Goal: Information Seeking & Learning: Find specific page/section

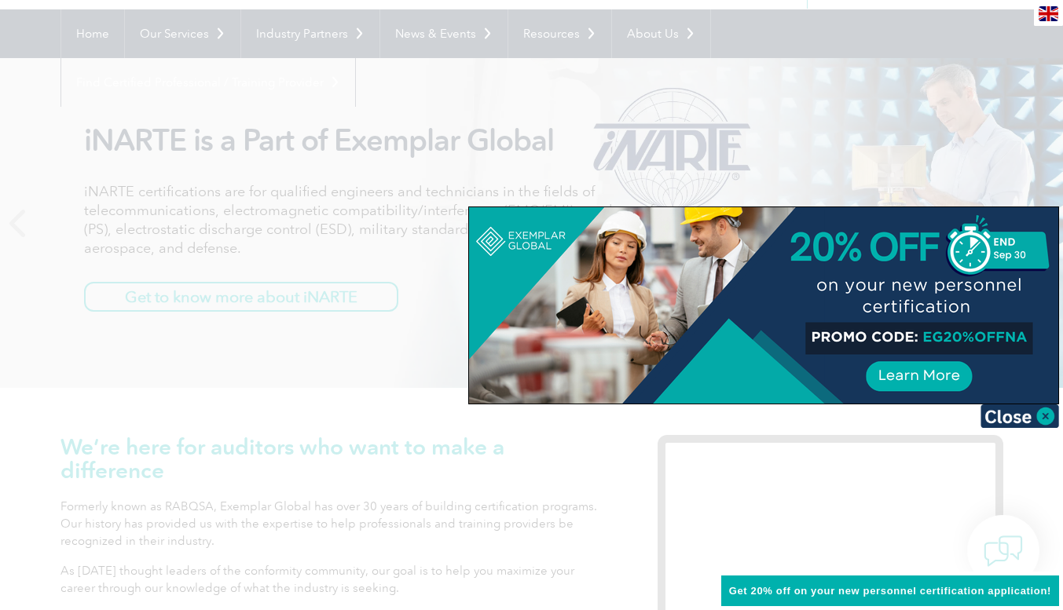
scroll to position [157, 0]
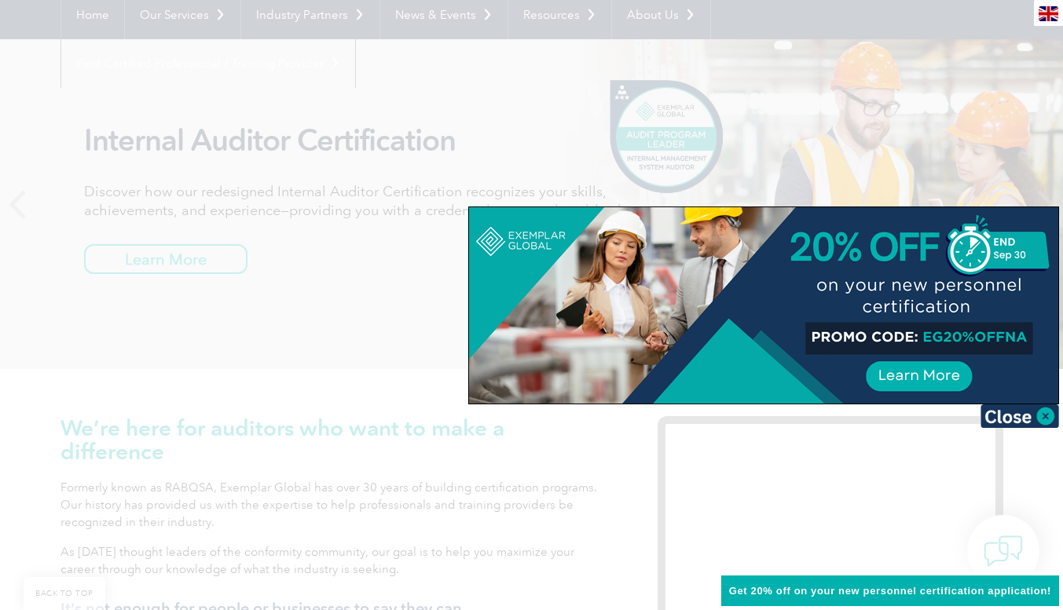
click at [1042, 422] on img at bounding box center [1019, 417] width 79 height 24
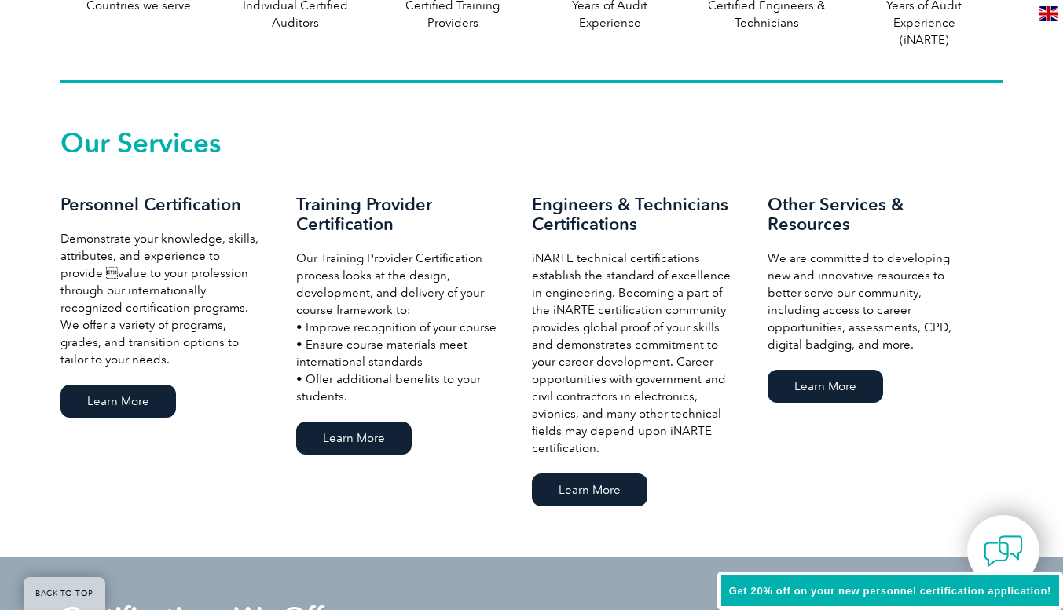
scroll to position [1021, 0]
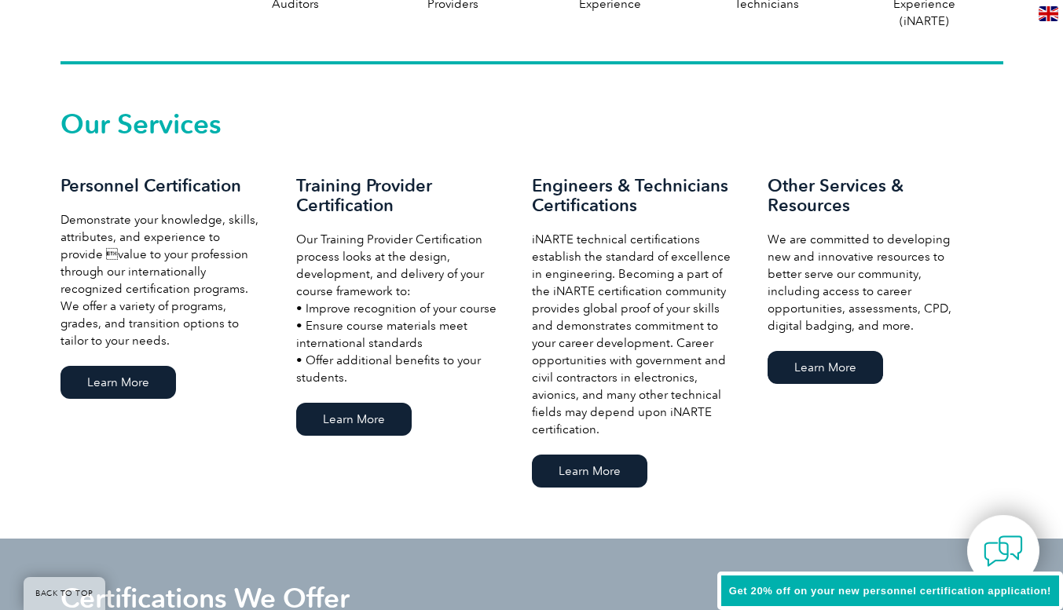
click at [795, 372] on link "Learn More" at bounding box center [824, 367] width 115 height 33
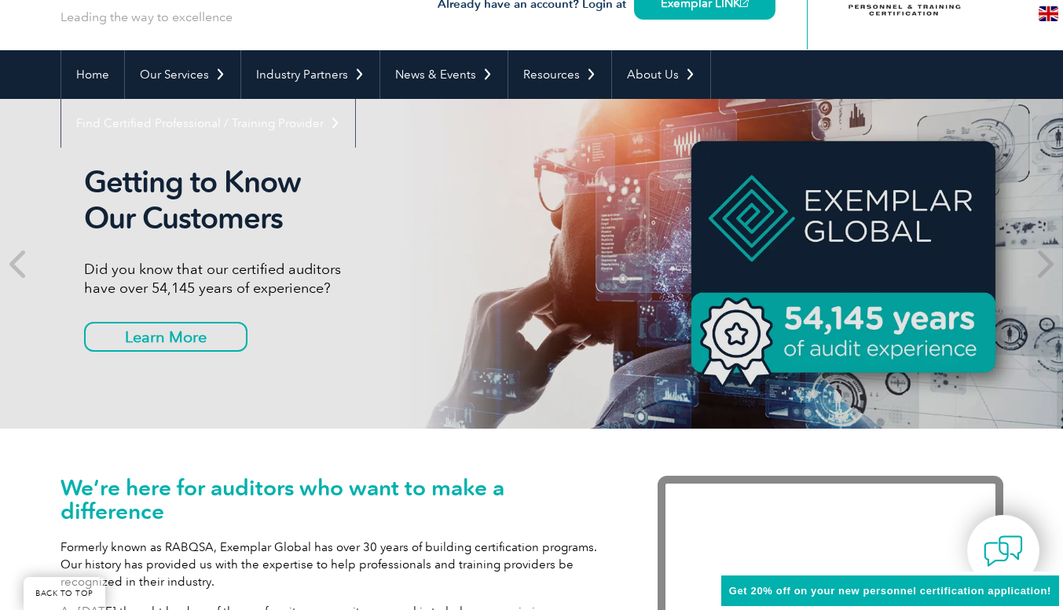
scroll to position [79, 0]
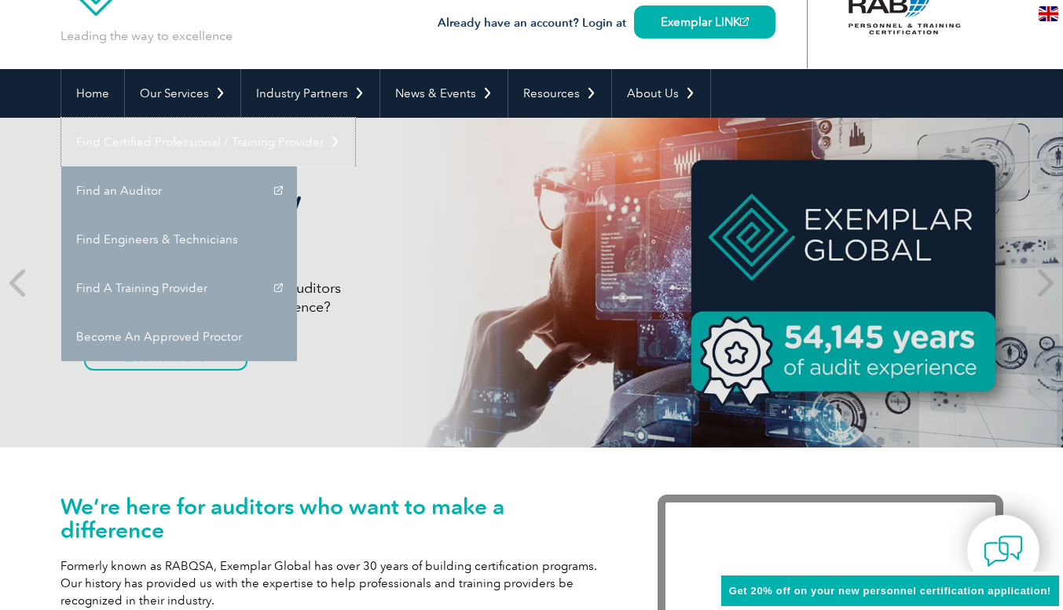
click at [355, 118] on link "Find Certified Professional / Training Provider" at bounding box center [208, 142] width 294 height 49
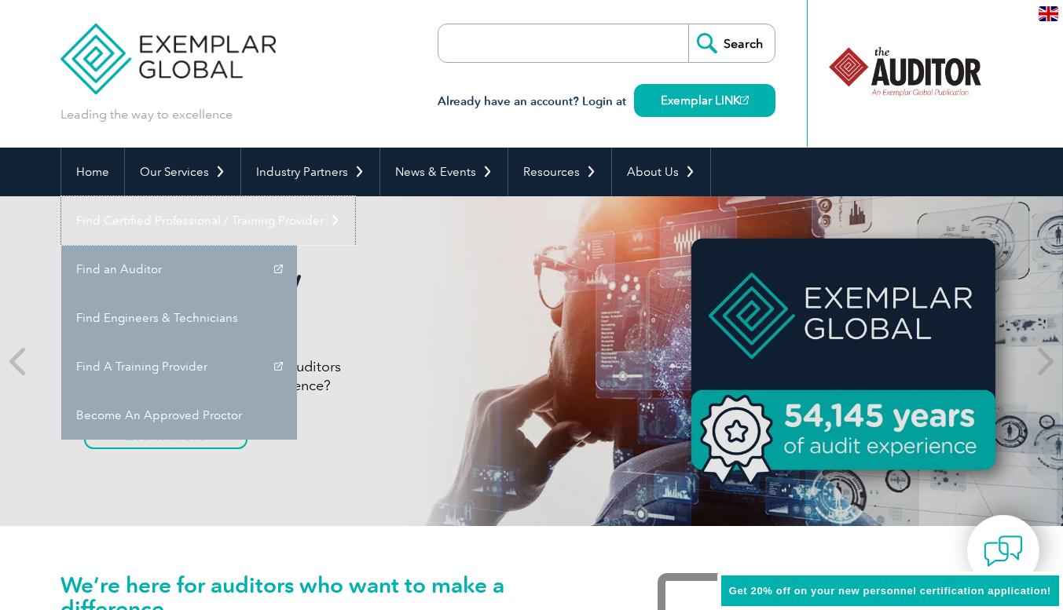
click at [355, 196] on link "Find Certified Professional / Training Provider" at bounding box center [208, 220] width 294 height 49
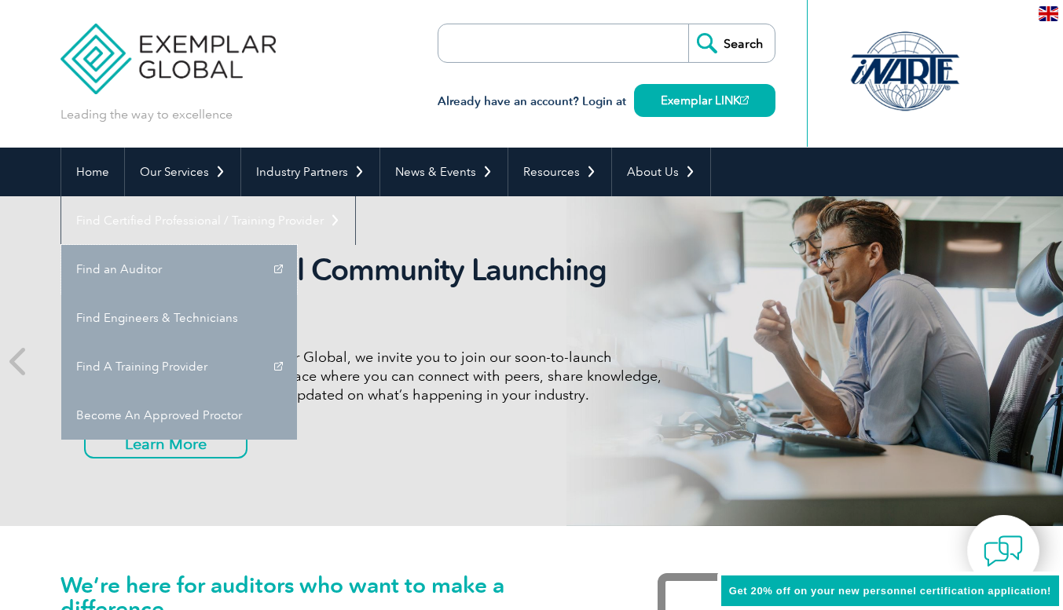
click at [297, 245] on link "Find an Auditor" at bounding box center [179, 269] width 236 height 49
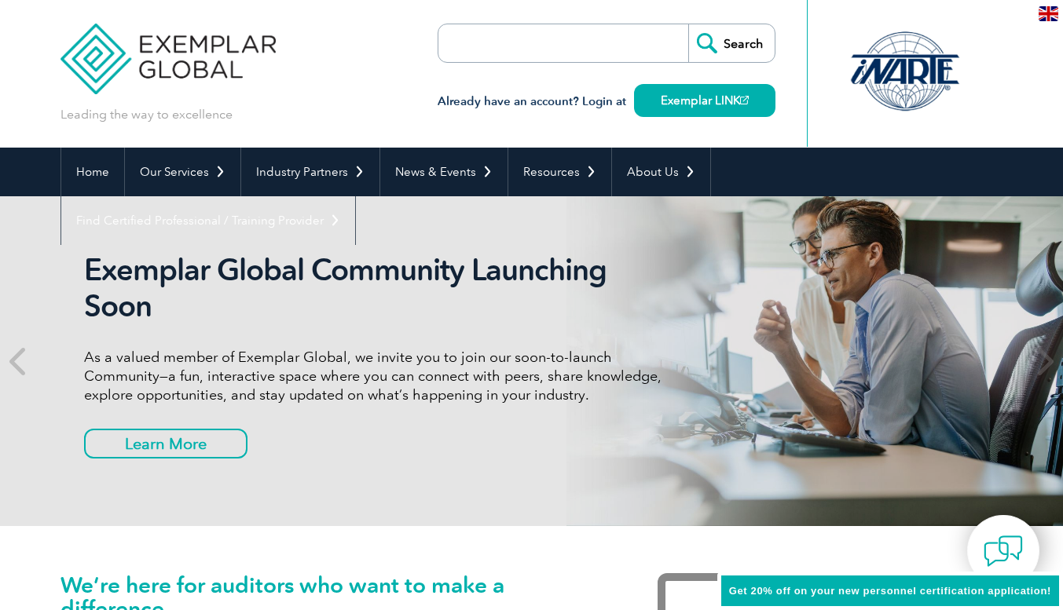
click at [497, 42] on input "search" at bounding box center [528, 43] width 165 height 38
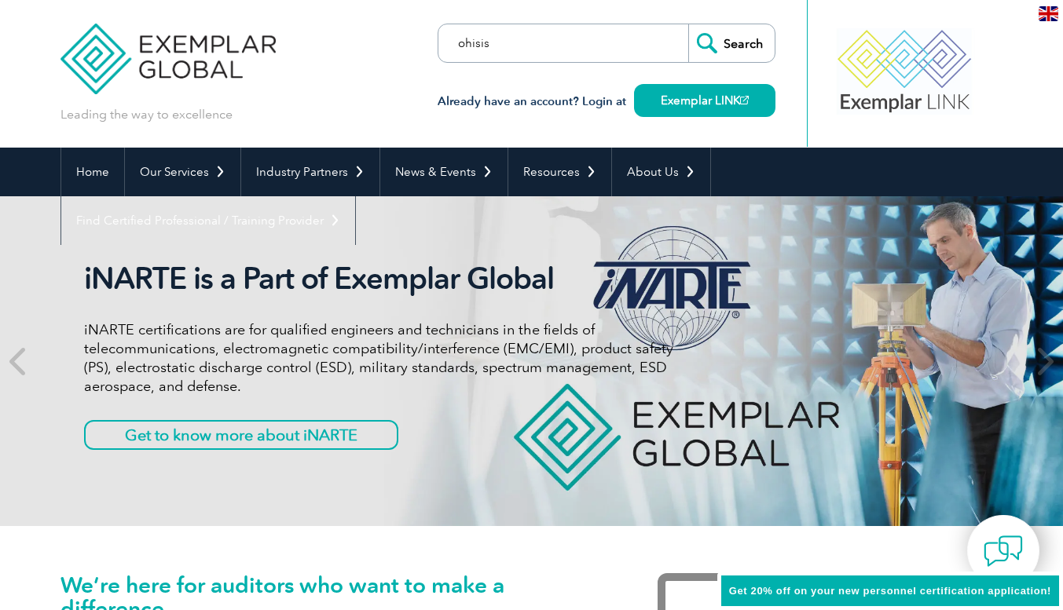
type input "ohisis"
click at [688, 24] on input "Search" at bounding box center [731, 43] width 86 height 38
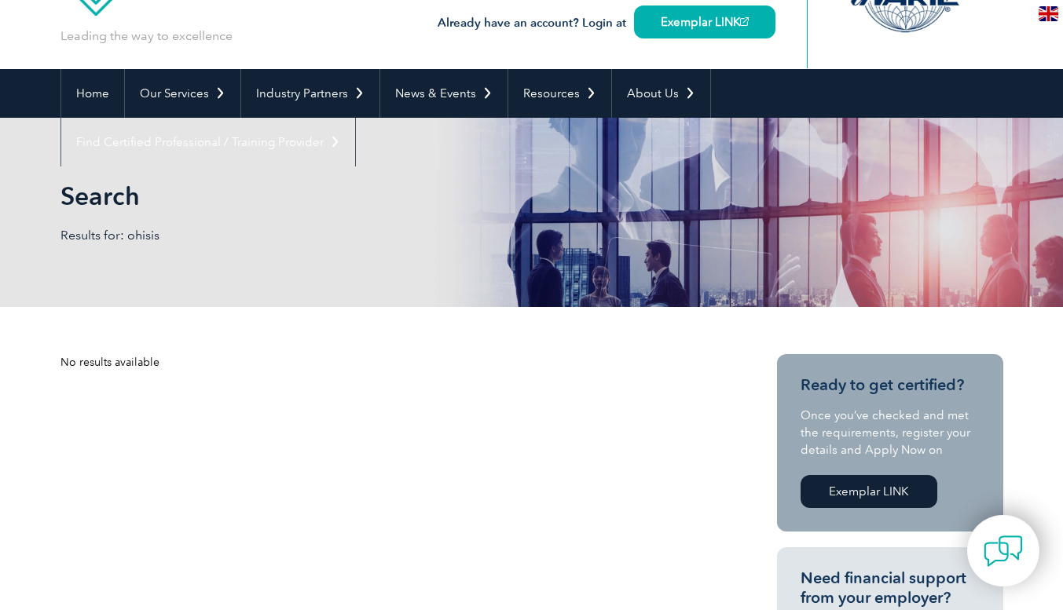
scroll to position [157, 0]
